Goal: Check status

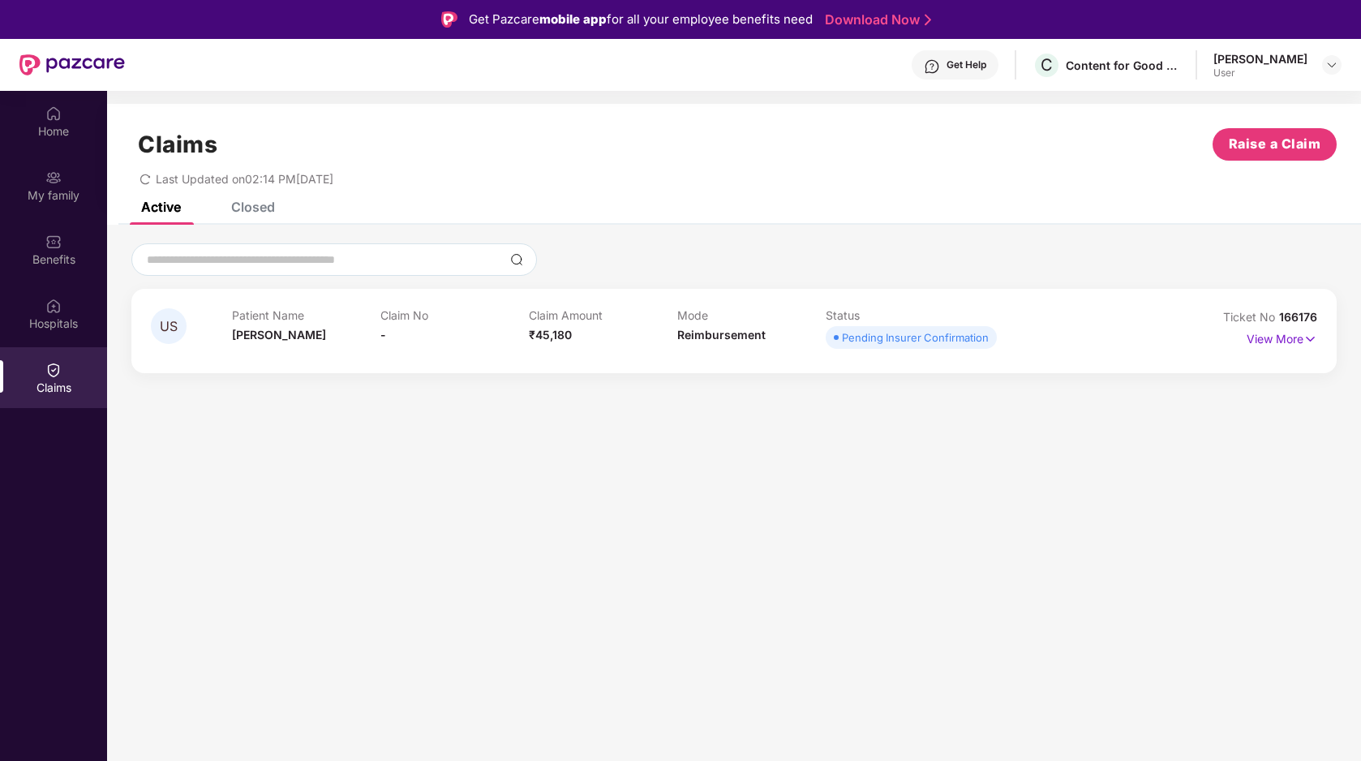
click at [1270, 348] on div "View More" at bounding box center [1282, 339] width 71 height 26
click at [1268, 341] on p "View More" at bounding box center [1282, 337] width 71 height 22
